Goal: Task Accomplishment & Management: Manage account settings

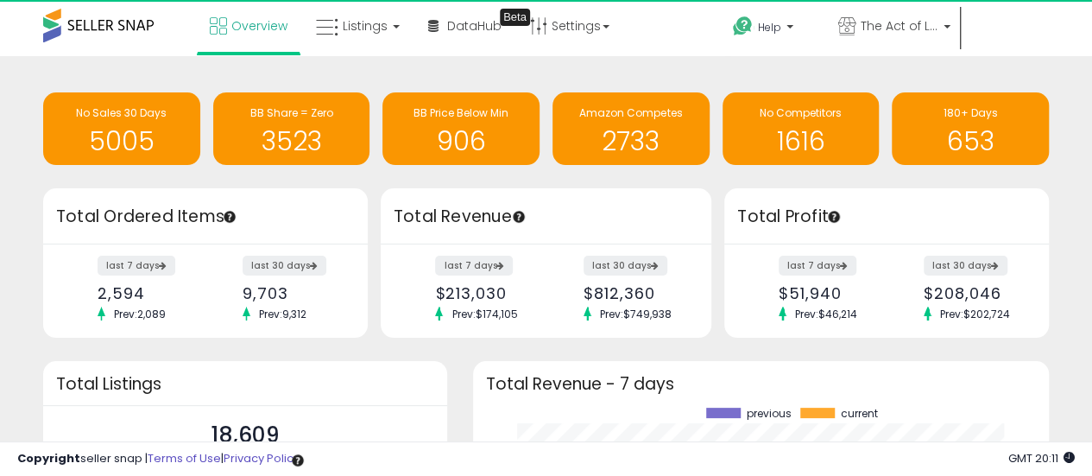
scroll to position [240, 541]
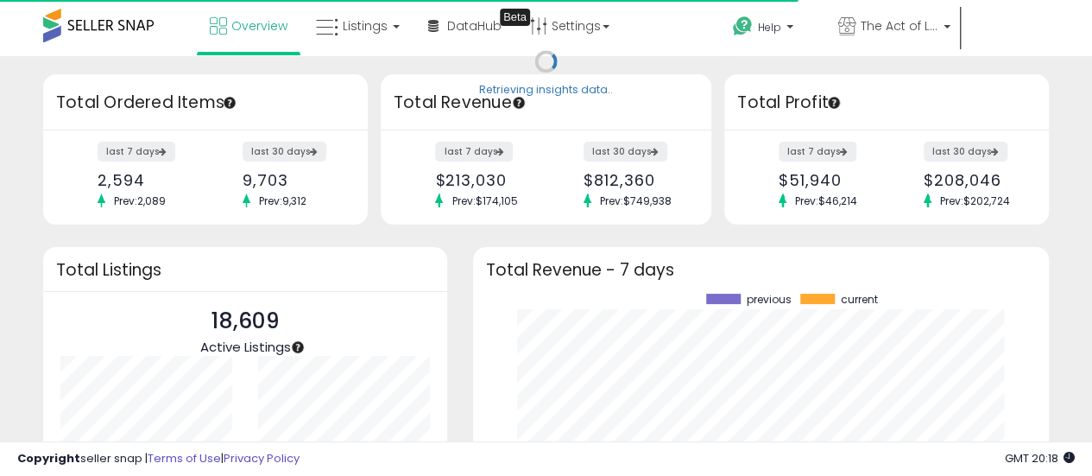
scroll to position [240, 541]
click at [806, 56] on span "Hi [PERSON_NAME]" at bounding box center [774, 64] width 65 height 17
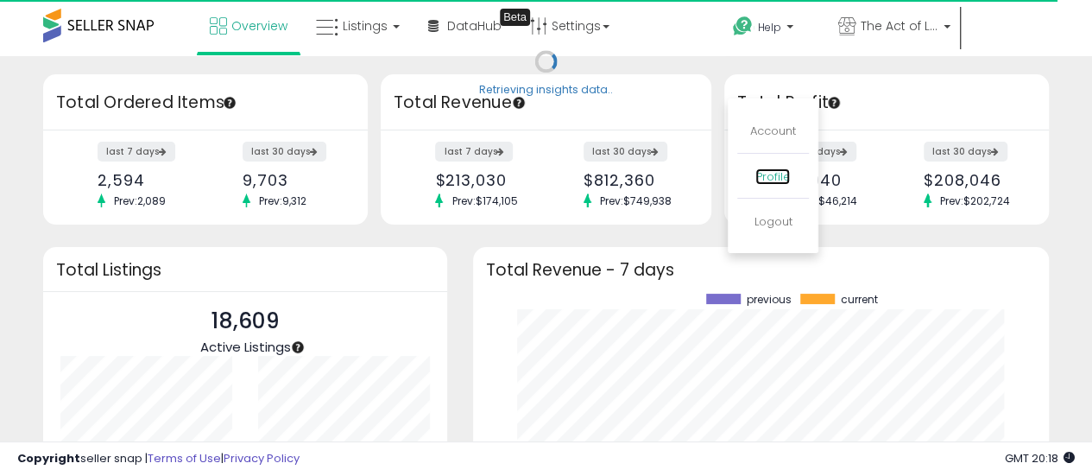
click at [790, 168] on link "Profile" at bounding box center [772, 176] width 35 height 16
